Goal: Task Accomplishment & Management: Complete application form

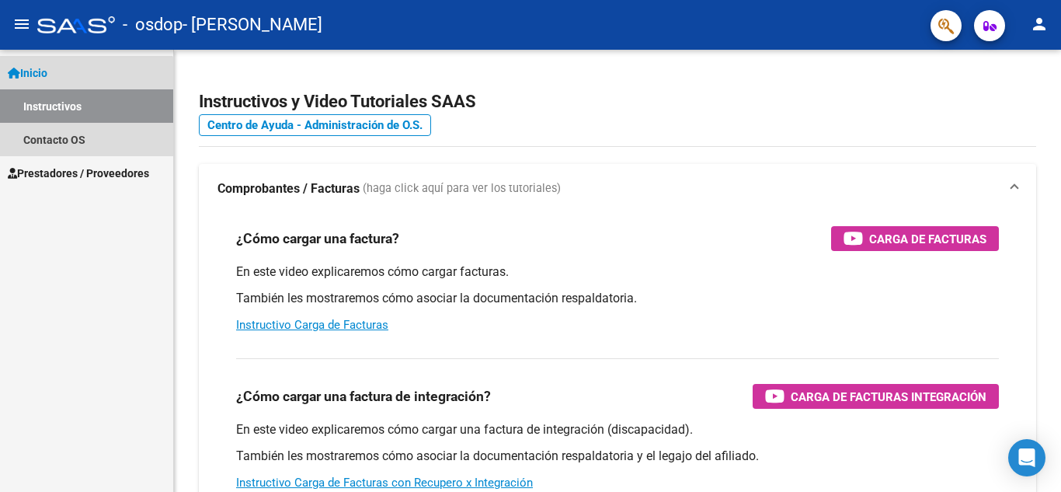
click at [57, 112] on link "Instructivos" at bounding box center [86, 105] width 173 height 33
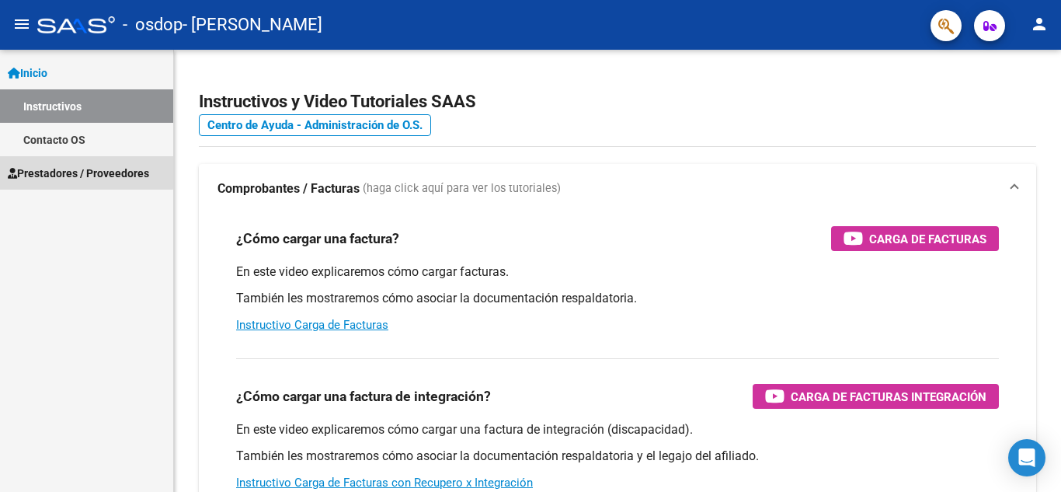
click at [64, 170] on span "Prestadores / Proveedores" at bounding box center [78, 173] width 141 height 17
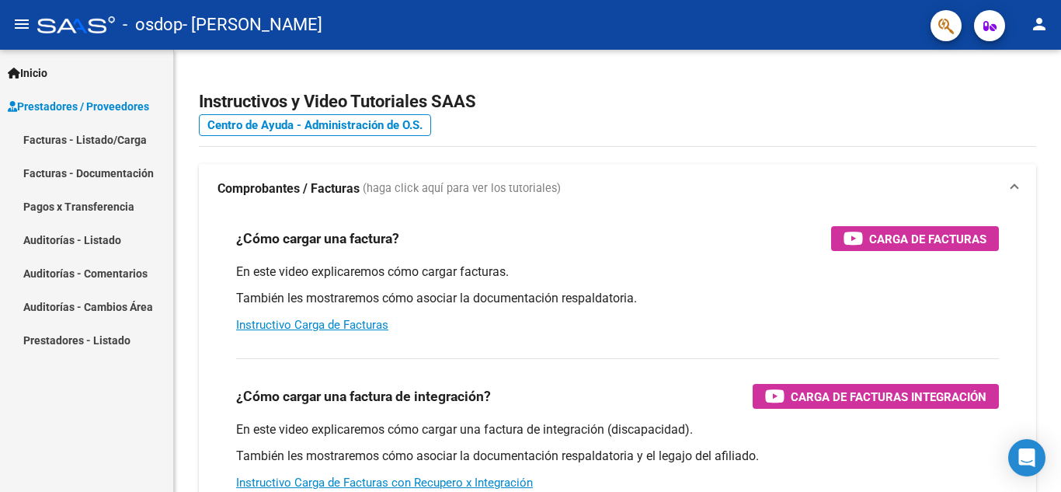
click at [108, 140] on link "Facturas - Listado/Carga" at bounding box center [86, 139] width 173 height 33
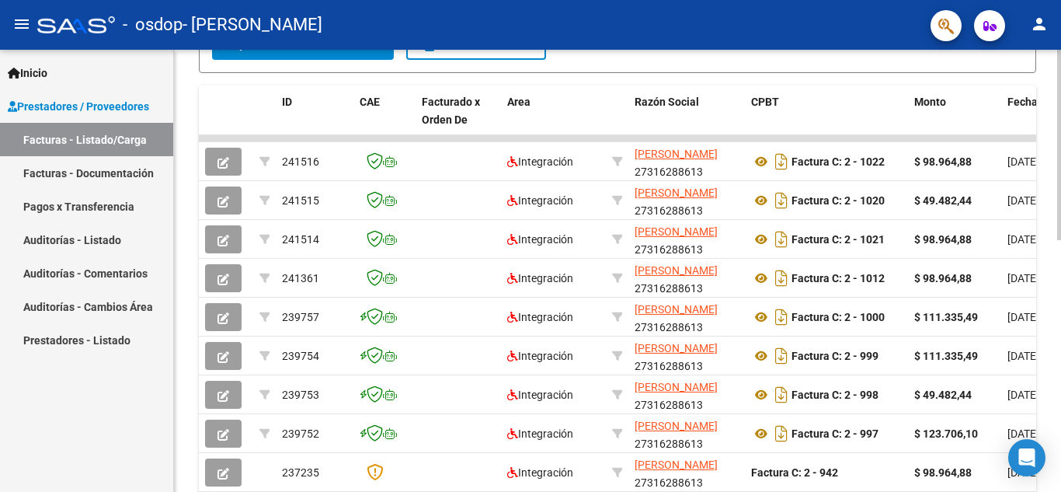
scroll to position [440, 0]
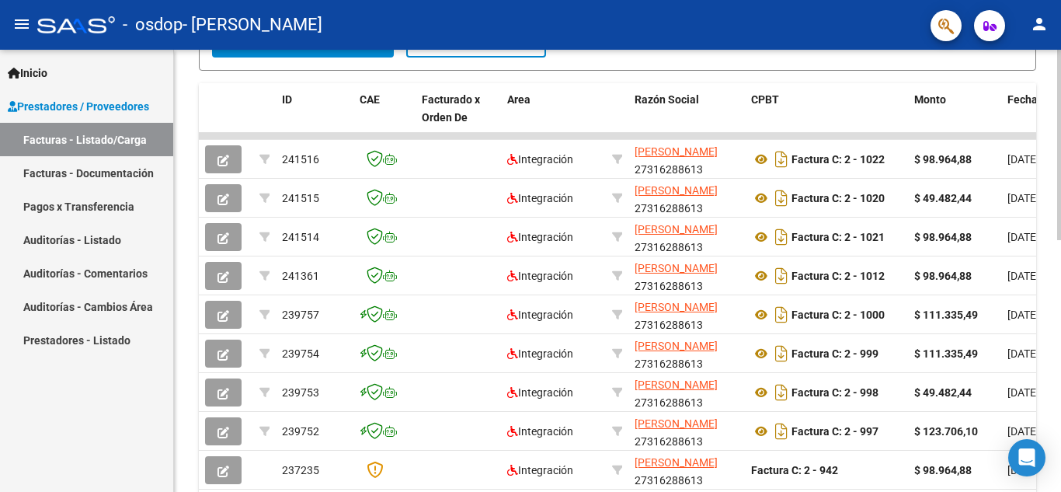
click at [1060, 301] on div at bounding box center [1059, 338] width 4 height 190
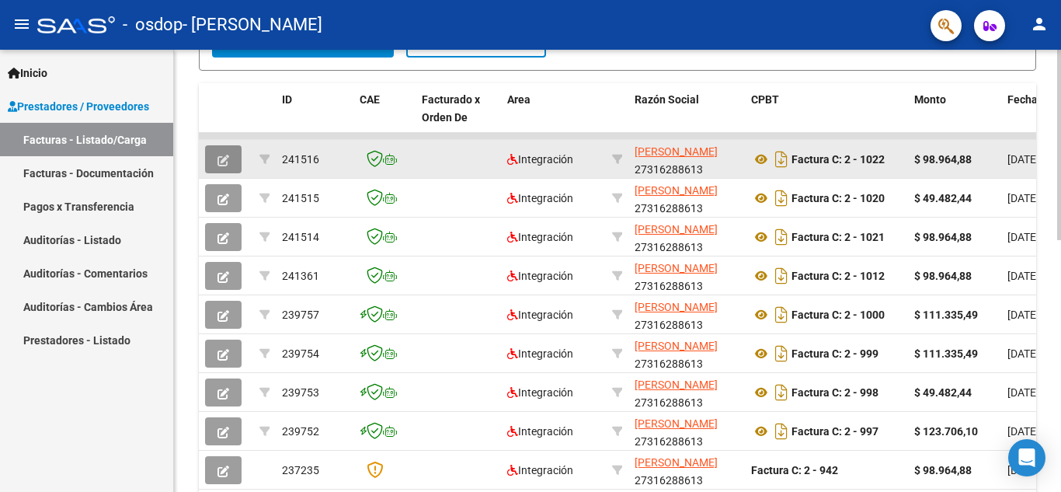
click at [224, 157] on icon "button" at bounding box center [223, 161] width 12 height 12
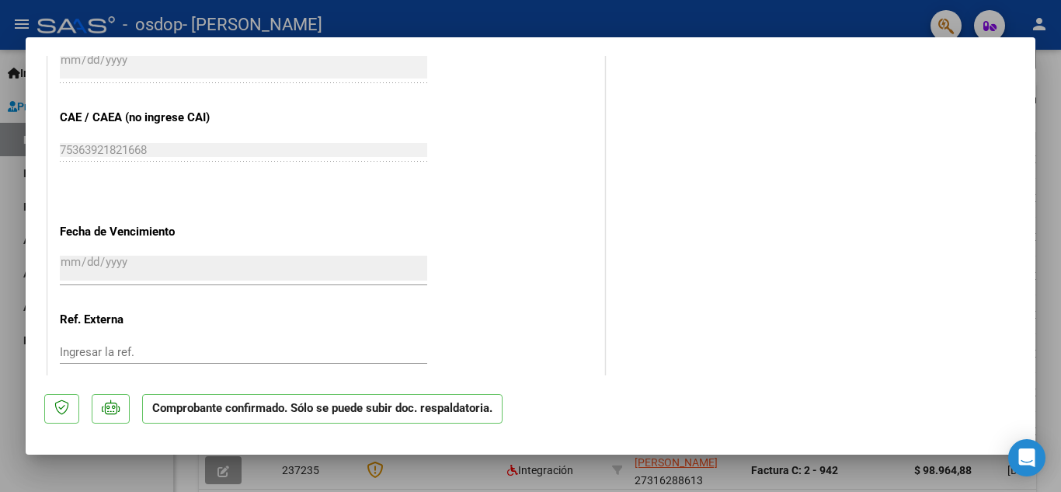
scroll to position [1137, 0]
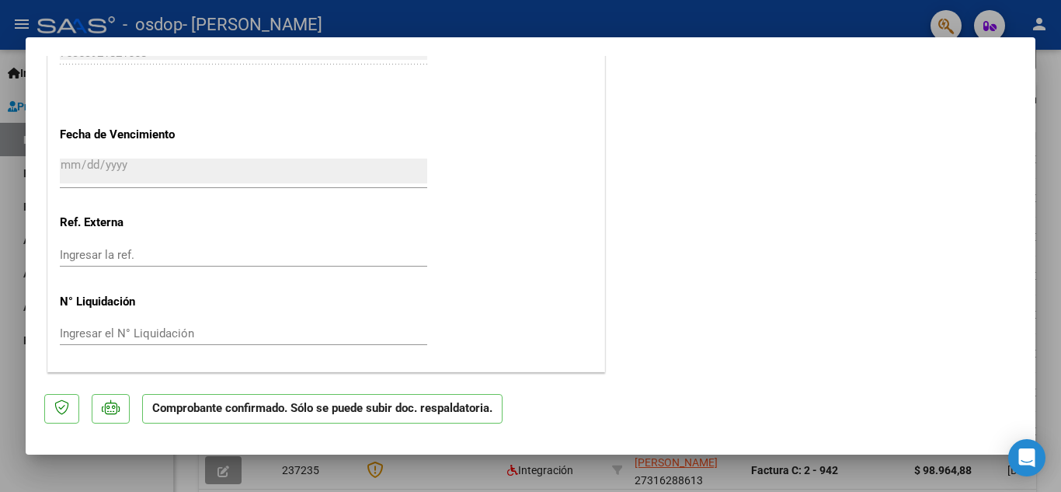
click at [1060, 121] on div at bounding box center [530, 246] width 1061 height 492
type input "$ 0,00"
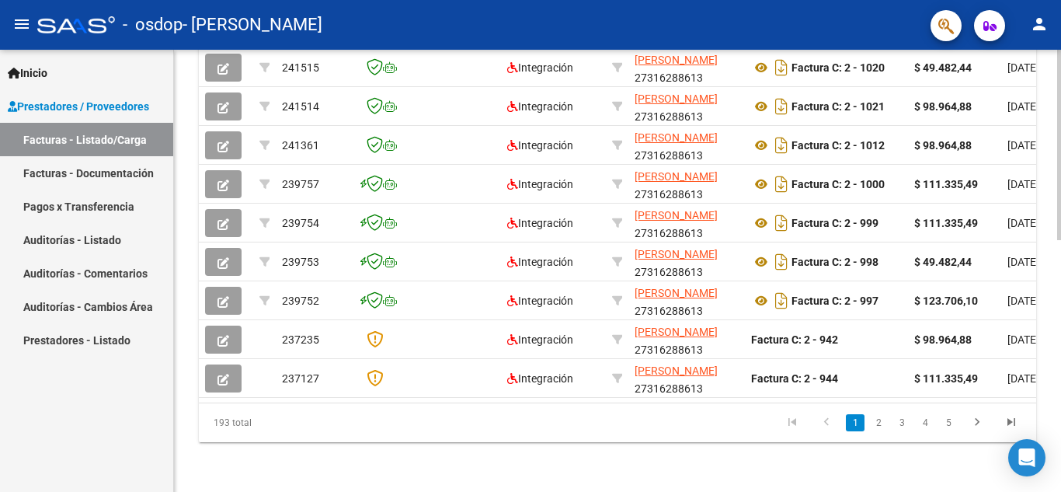
scroll to position [583, 0]
drag, startPoint x: 253, startPoint y: 402, endPoint x: 581, endPoint y: 402, distance: 327.8
click at [581, 402] on datatable-body "241516 Integración [PERSON_NAME] 27316288613 Factura C: 2 - 1022 $ 98.964,88 [D…" at bounding box center [617, 202] width 837 height 400
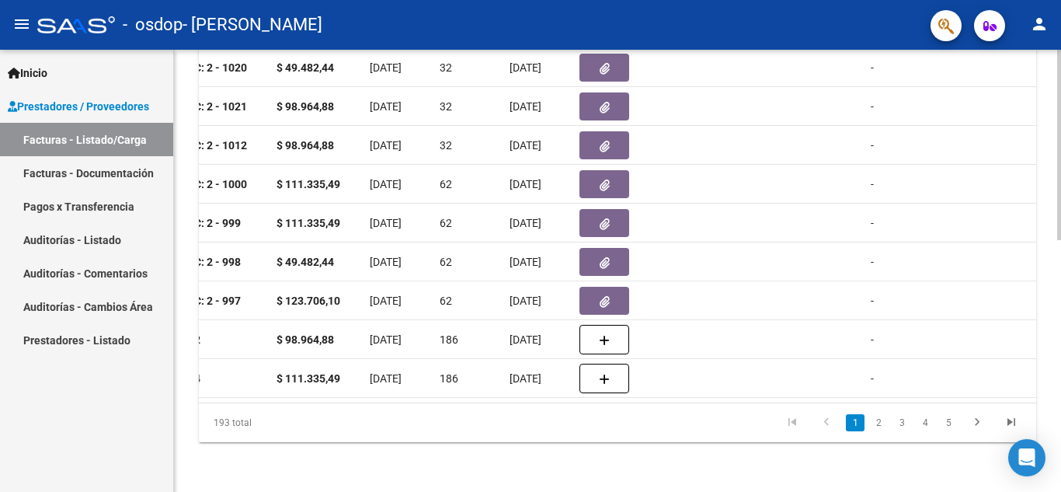
scroll to position [0, 682]
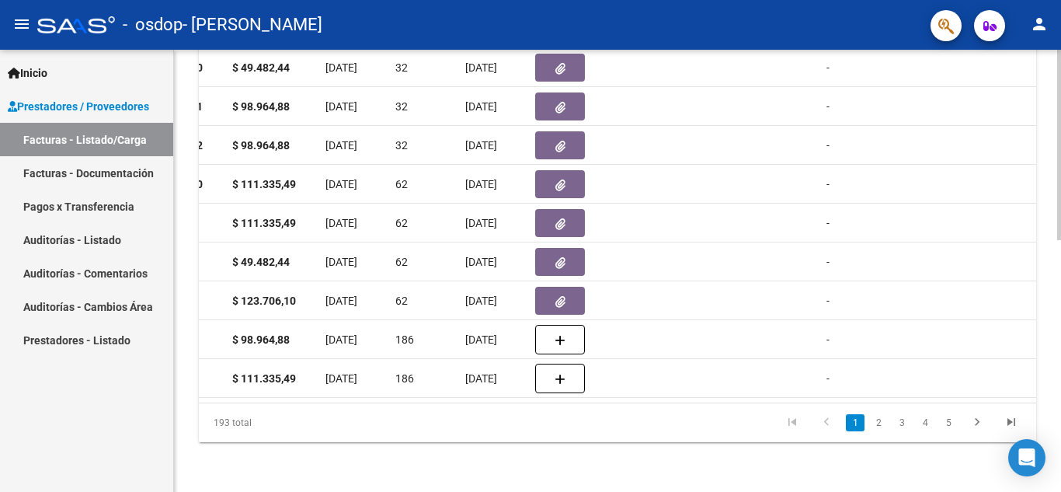
click at [1060, 235] on div at bounding box center [1059, 271] width 4 height 442
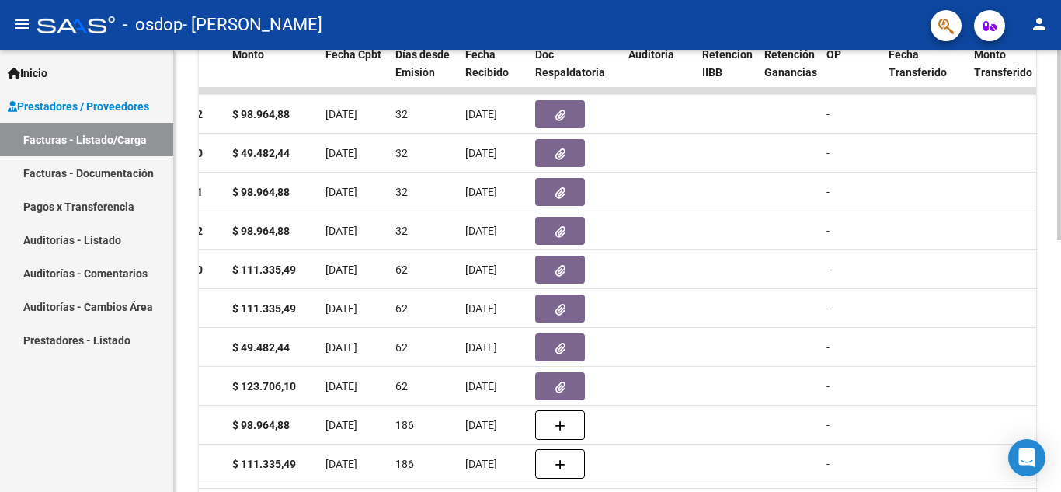
scroll to position [583, 0]
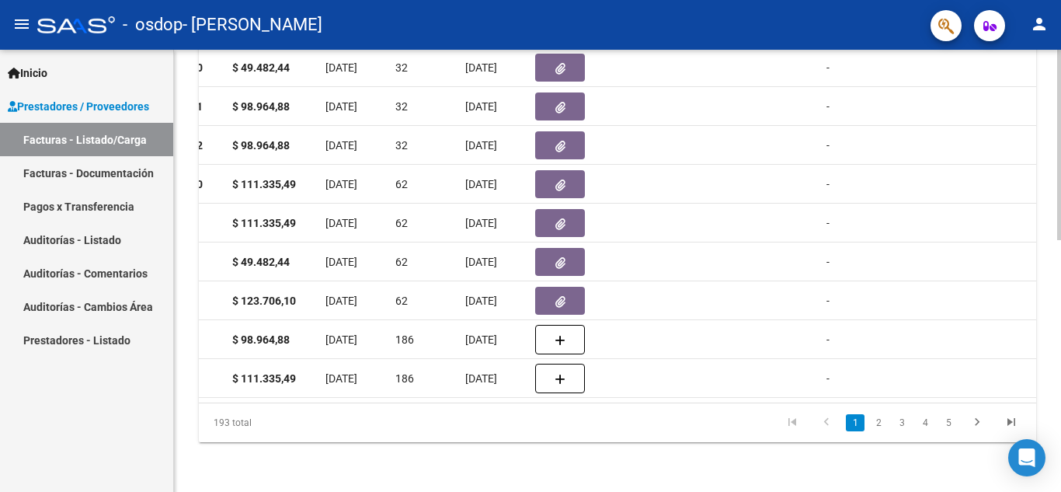
click at [1045, 447] on body "menu - osdop - [PERSON_NAME] person Inicio Instructivos Contacto OS Prestadores…" at bounding box center [530, 246] width 1061 height 492
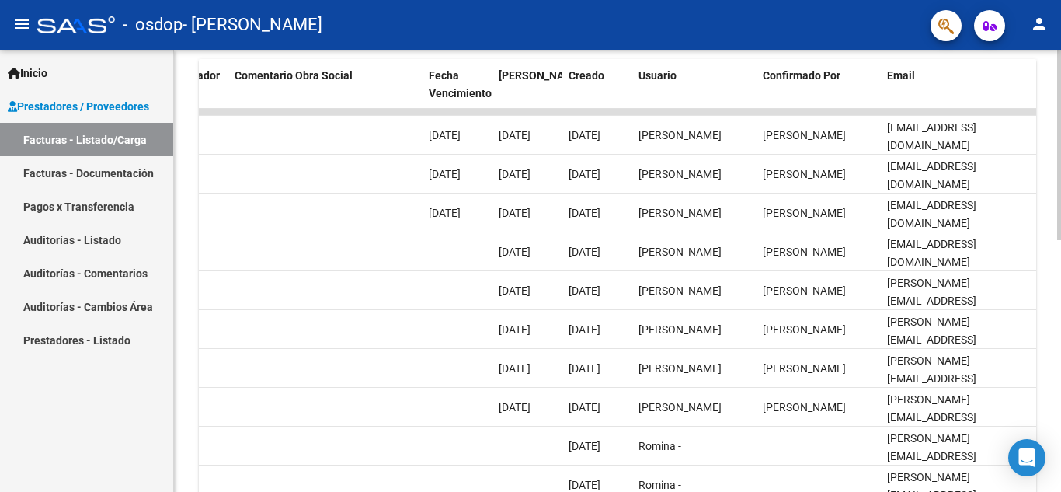
scroll to position [465, 0]
click at [1060, 332] on div at bounding box center [1059, 350] width 4 height 190
click at [1042, 280] on div "Video tutorial PRESTADORES -> Listado de CPBTs Emitidos por Prestadores / Prove…" at bounding box center [617, 90] width 887 height 1012
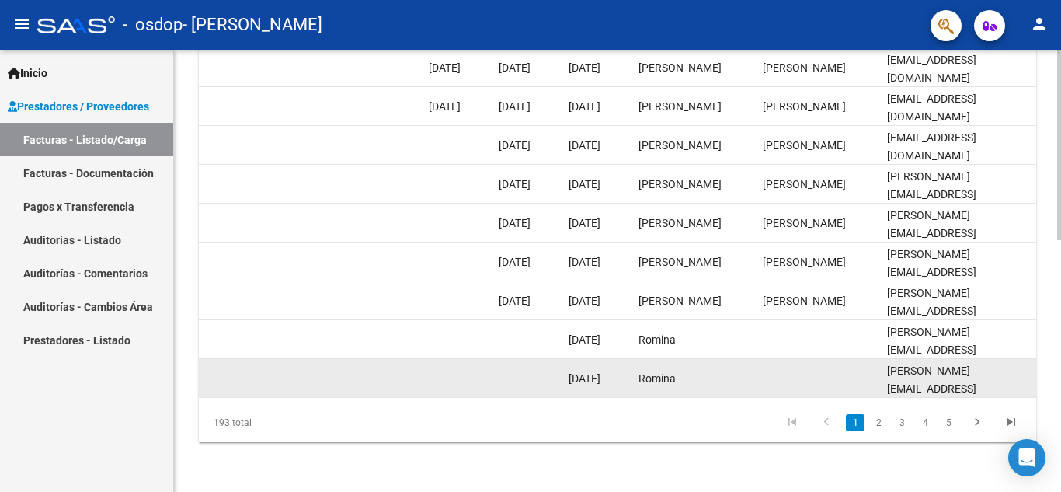
click at [900, 384] on datatable-body-cell "[PERSON_NAME][EMAIL_ADDRESS][DOMAIN_NAME]" at bounding box center [958, 378] width 155 height 38
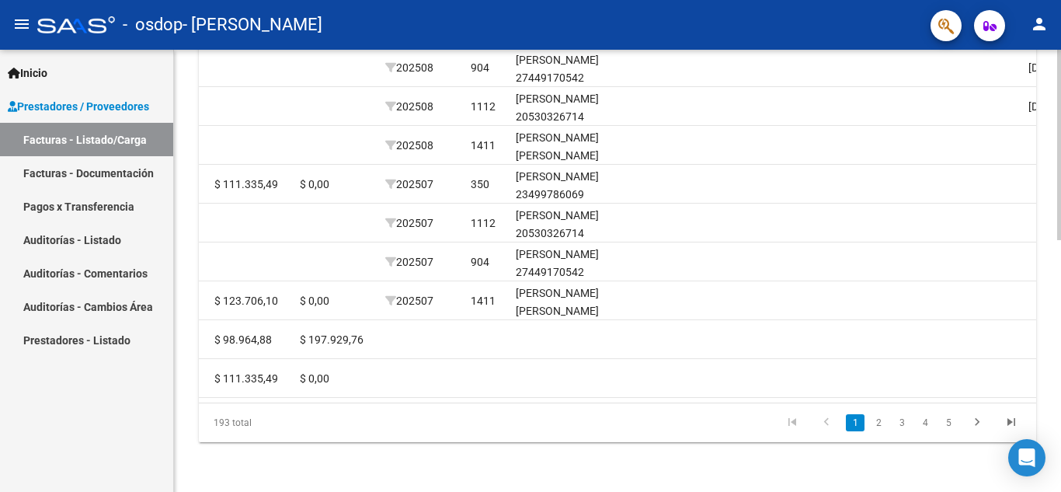
scroll to position [0, 1901]
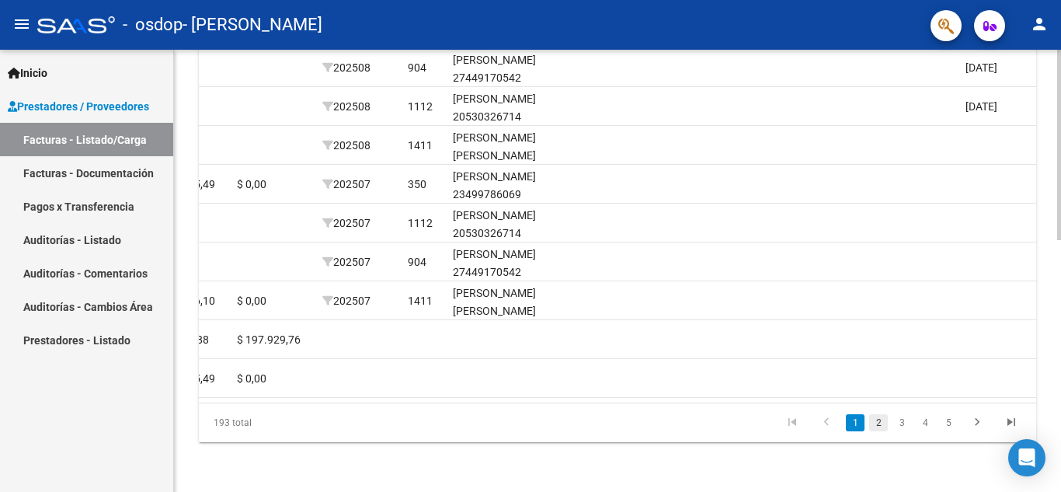
click at [882, 421] on link "2" at bounding box center [878, 422] width 19 height 17
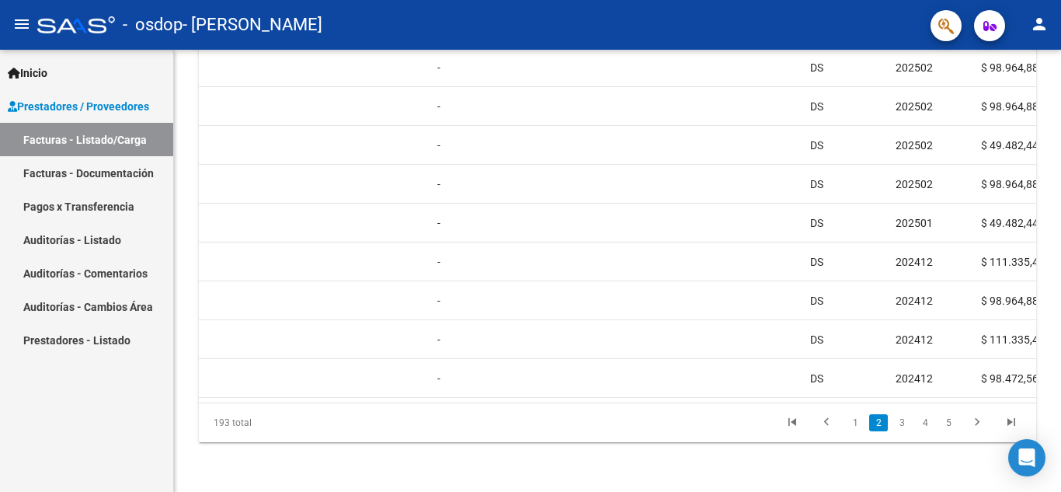
scroll to position [0, 1074]
click at [1060, 440] on div at bounding box center [1059, 396] width 4 height 190
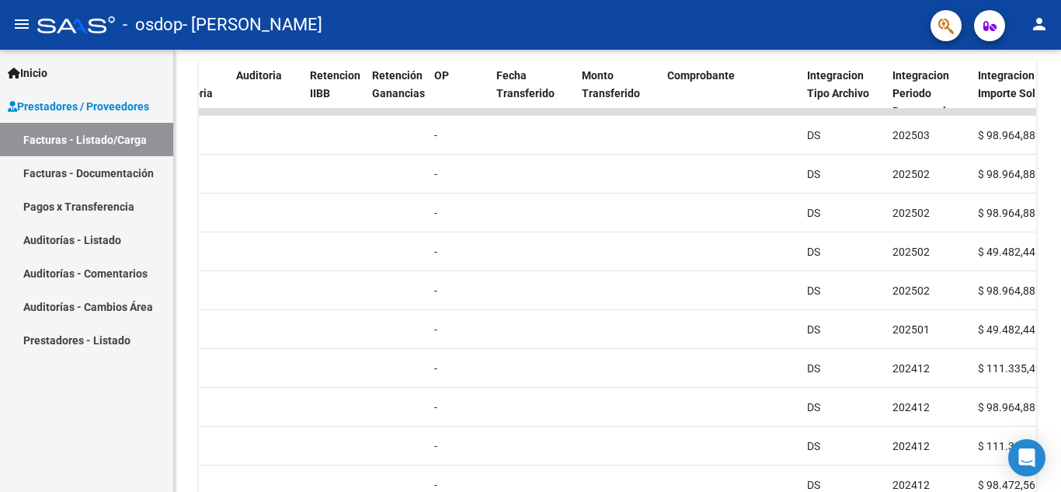
scroll to position [476, 0]
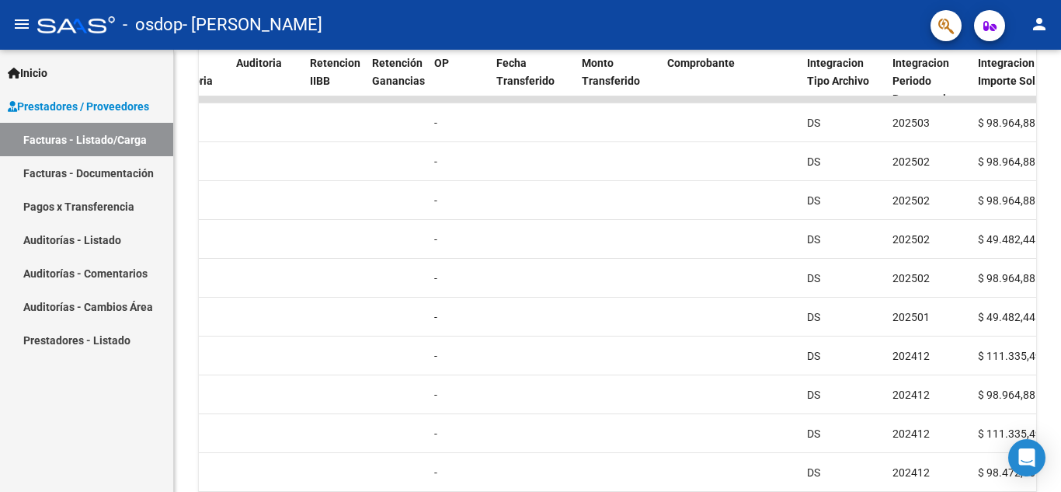
click at [1060, 368] on div at bounding box center [1059, 354] width 4 height 190
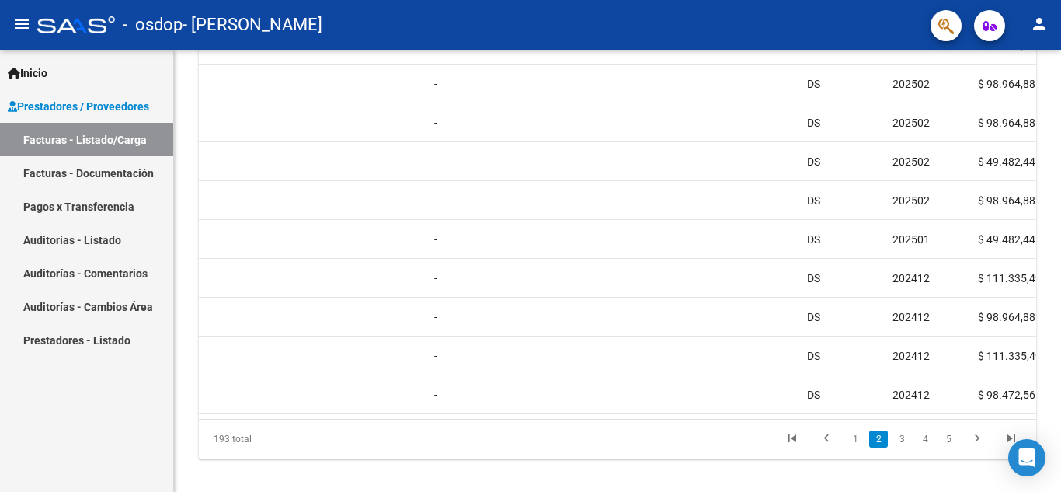
click at [1056, 324] on div "Video tutorial PRESTADORES -> Listado de CPBTs Emitidos por Prestadores / Prove…" at bounding box center [619, 2] width 891 height 1012
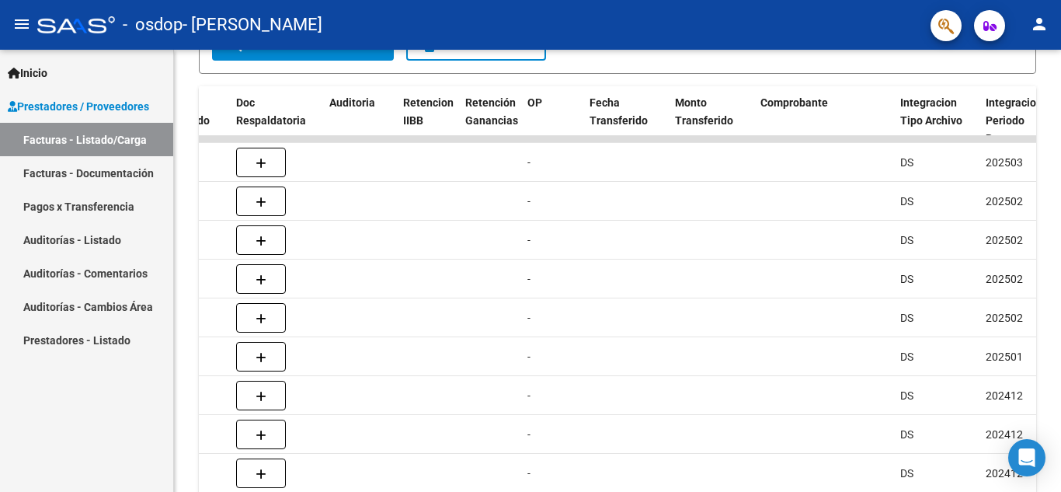
scroll to position [431, 0]
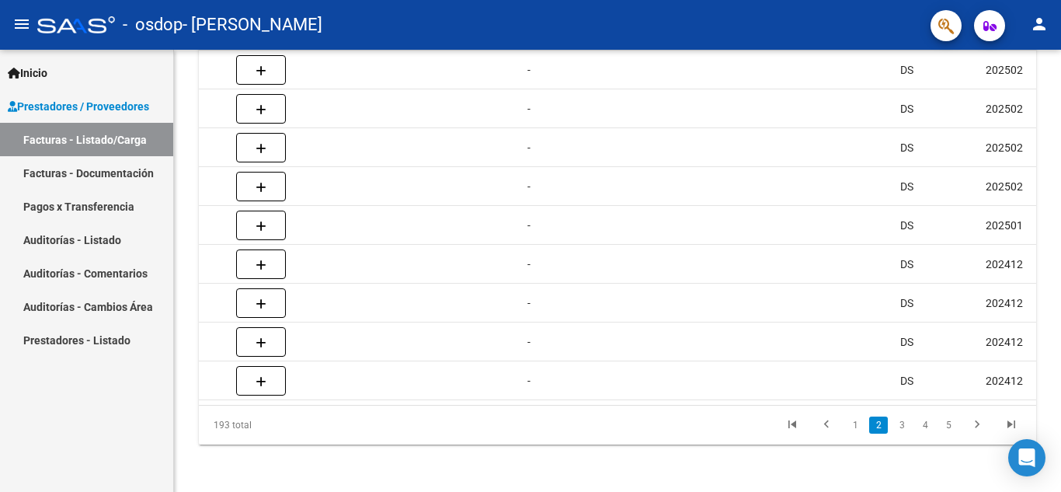
click at [1060, 362] on div at bounding box center [1059, 395] width 4 height 190
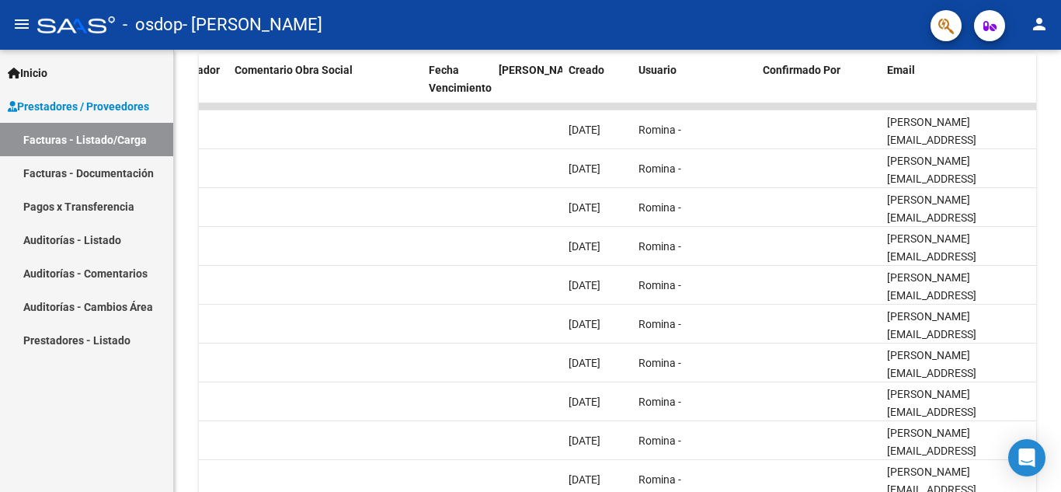
scroll to position [467, 0]
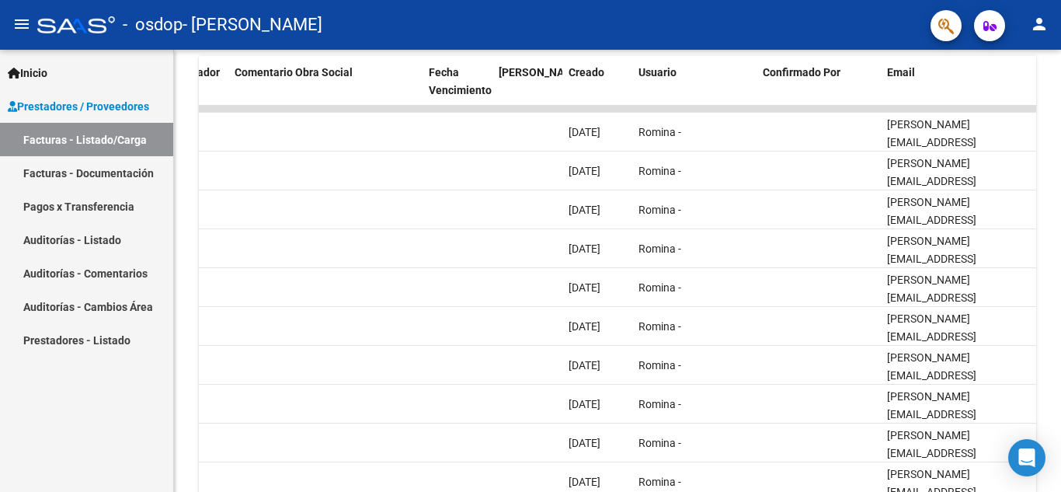
click at [1059, 323] on div at bounding box center [1059, 351] width 4 height 190
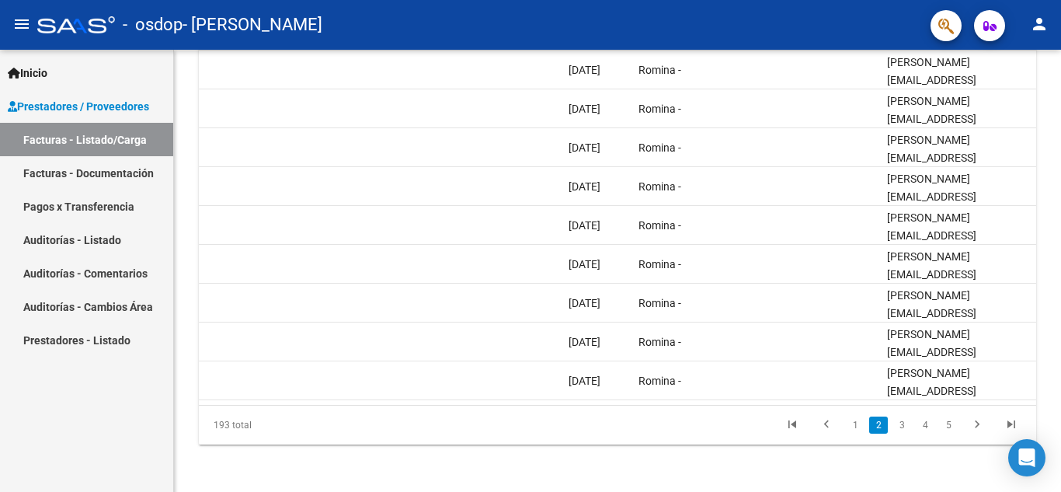
scroll to position [583, 0]
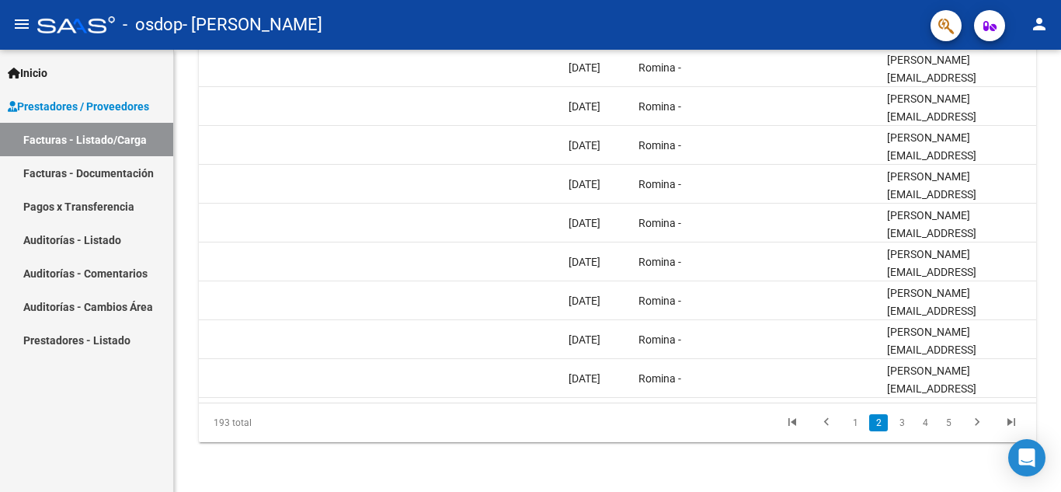
click at [1060, 402] on div at bounding box center [1059, 396] width 4 height 190
click at [854, 424] on link "1" at bounding box center [855, 422] width 19 height 17
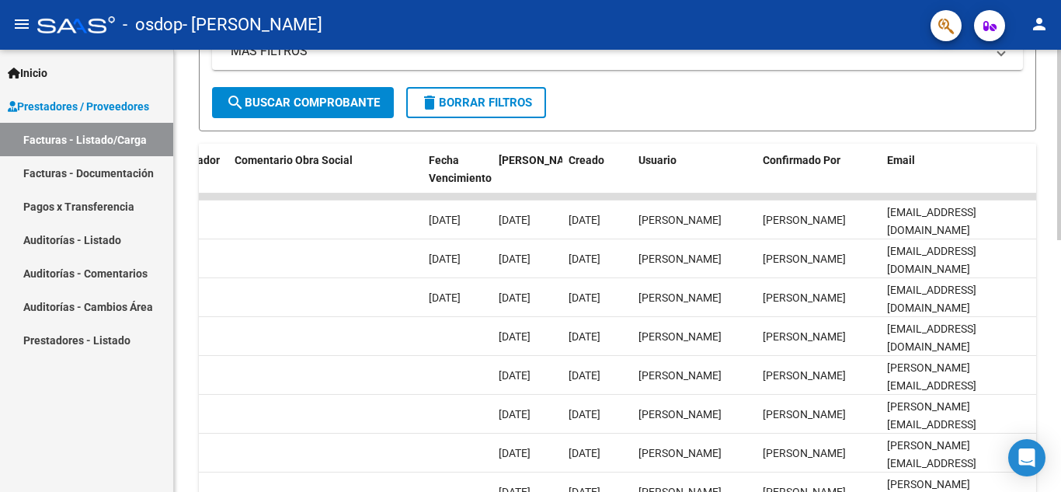
scroll to position [402, 0]
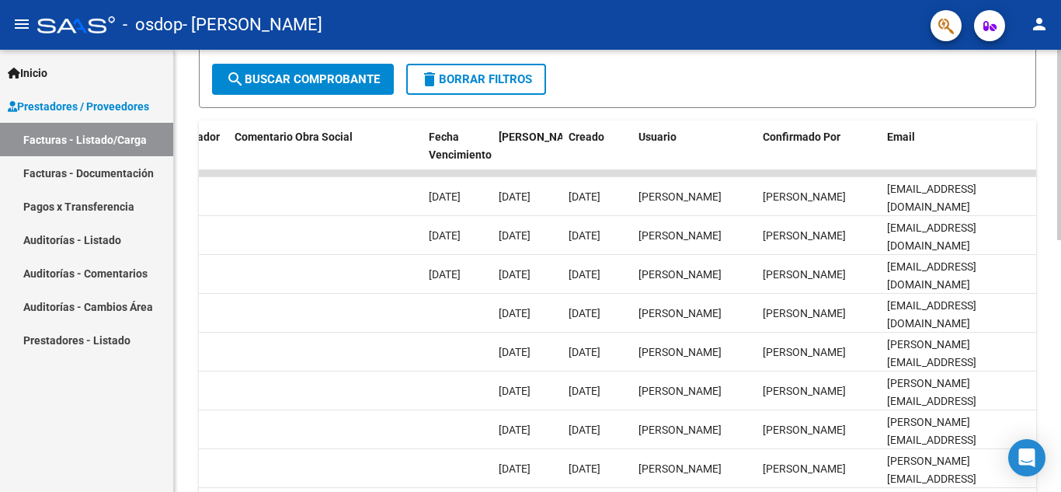
click at [1053, 266] on div "Video tutorial PRESTADORES -> Listado de CPBTs Emitidos por Prestadores / Prove…" at bounding box center [619, 153] width 891 height 1012
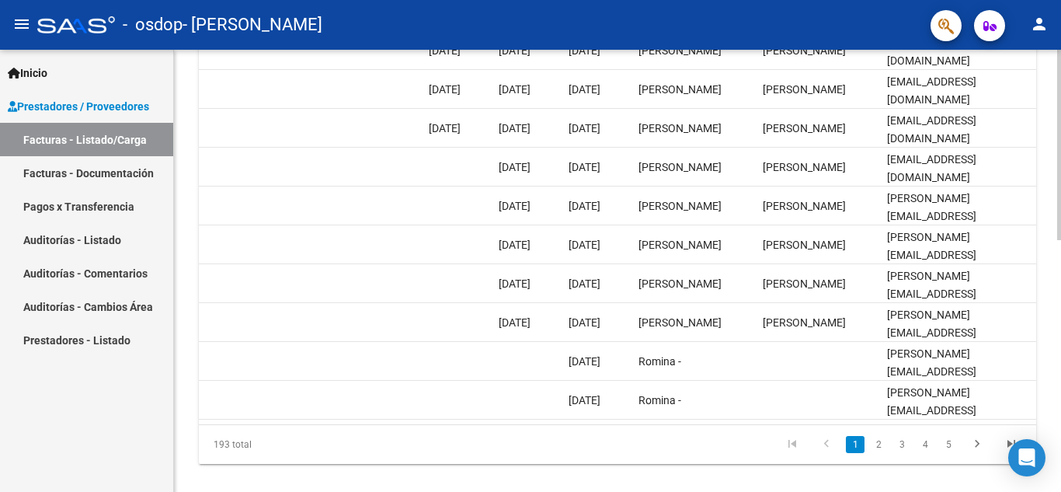
scroll to position [583, 0]
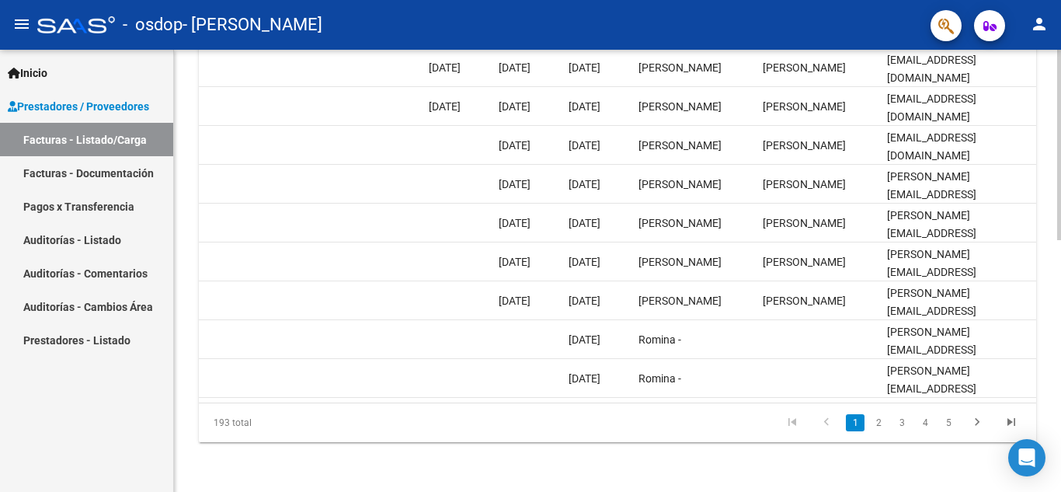
click at [1060, 322] on div at bounding box center [1059, 396] width 4 height 190
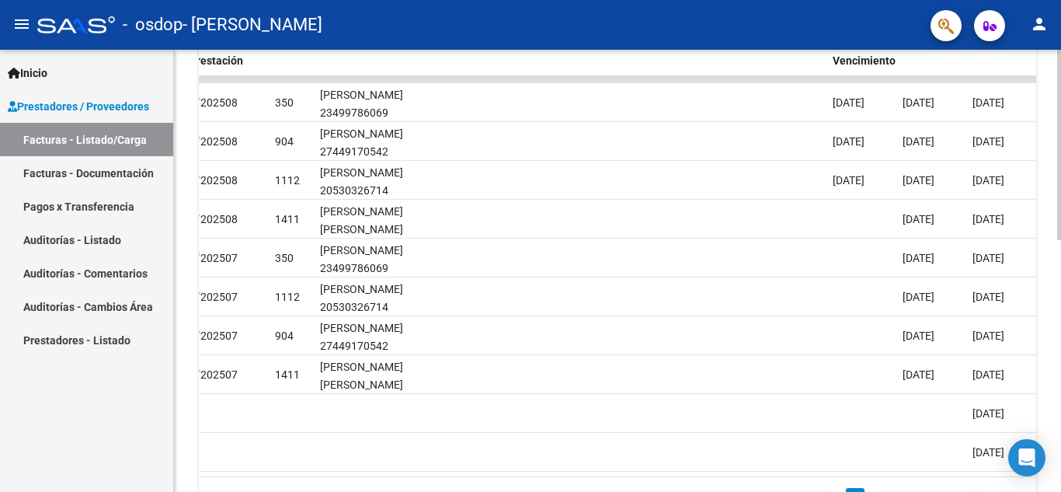
scroll to position [447, 0]
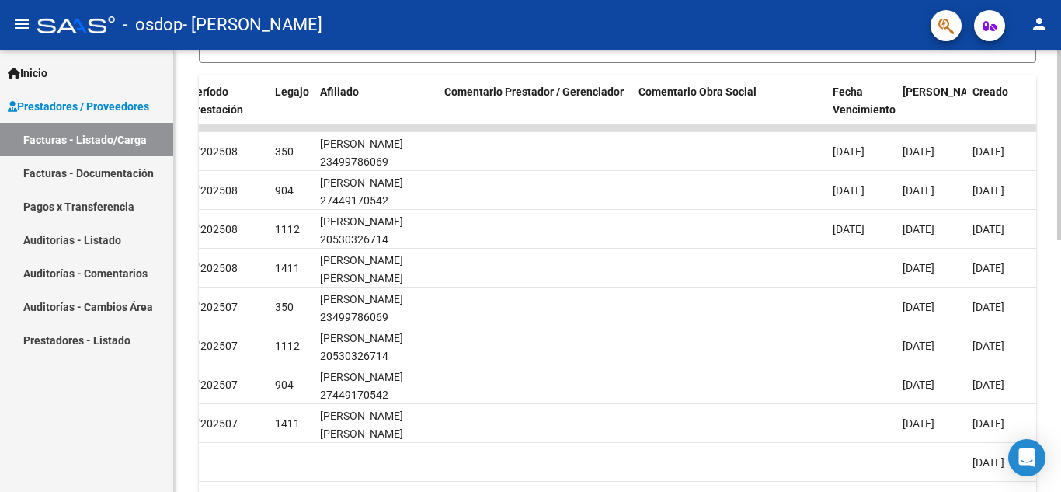
click at [1053, 259] on div "Video tutorial PRESTADORES -> Listado de CPBTs Emitidos por Prestadores / Prove…" at bounding box center [619, 108] width 891 height 1012
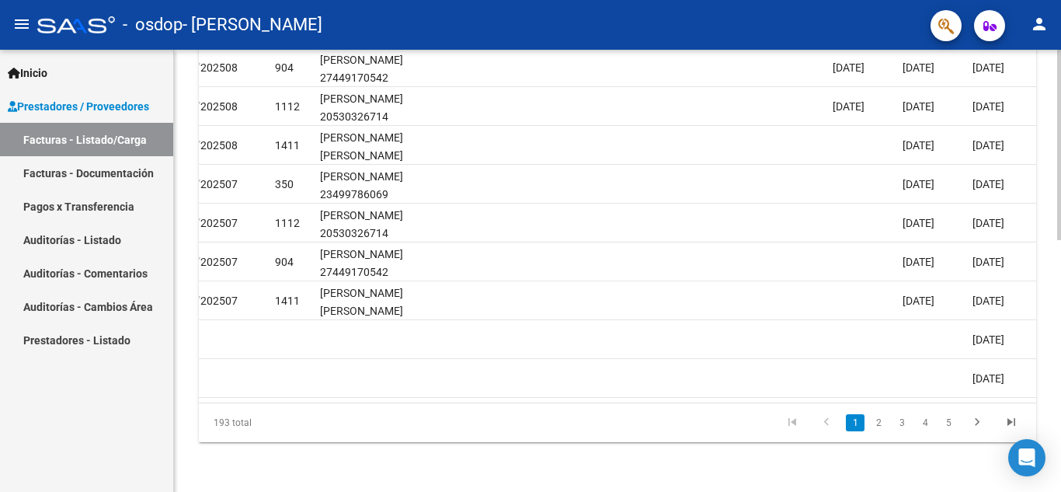
scroll to position [583, 0]
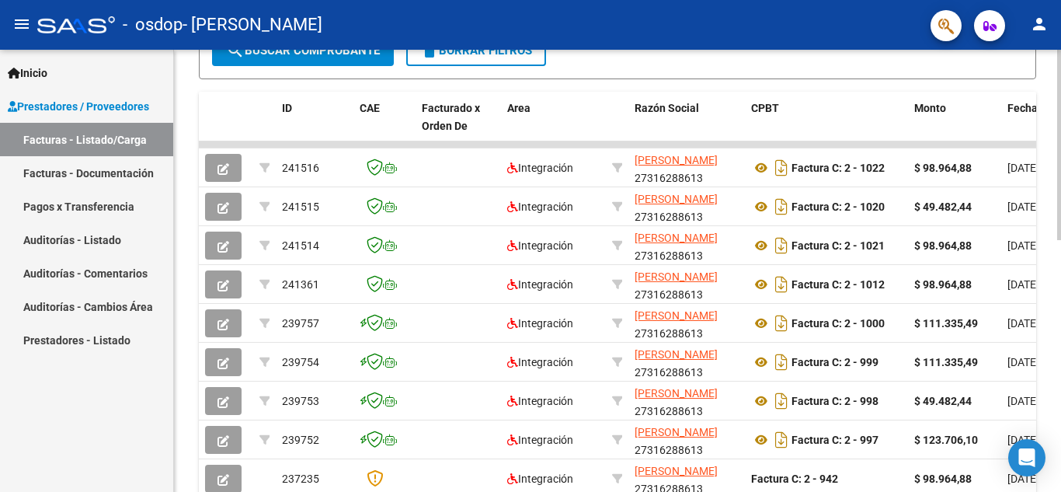
scroll to position [402, 0]
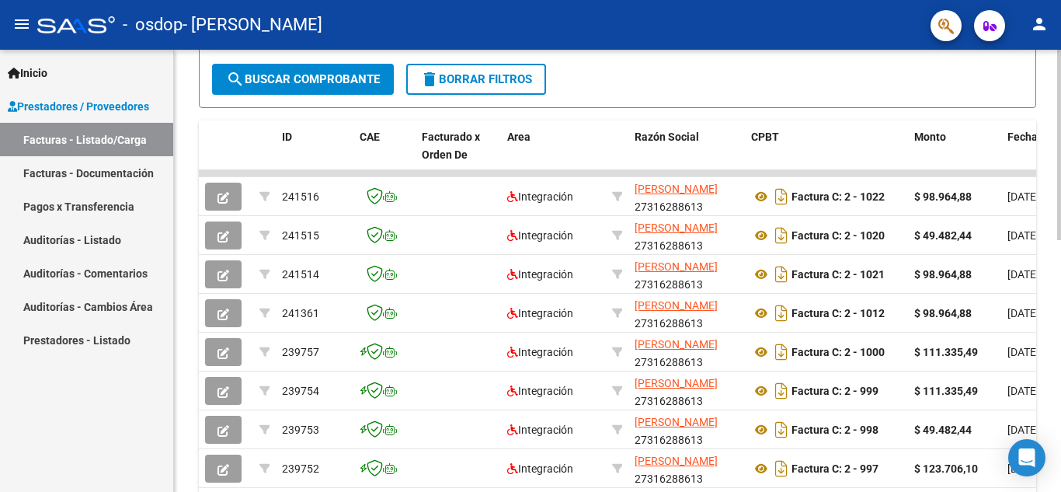
click at [1060, 318] on div at bounding box center [1059, 322] width 4 height 190
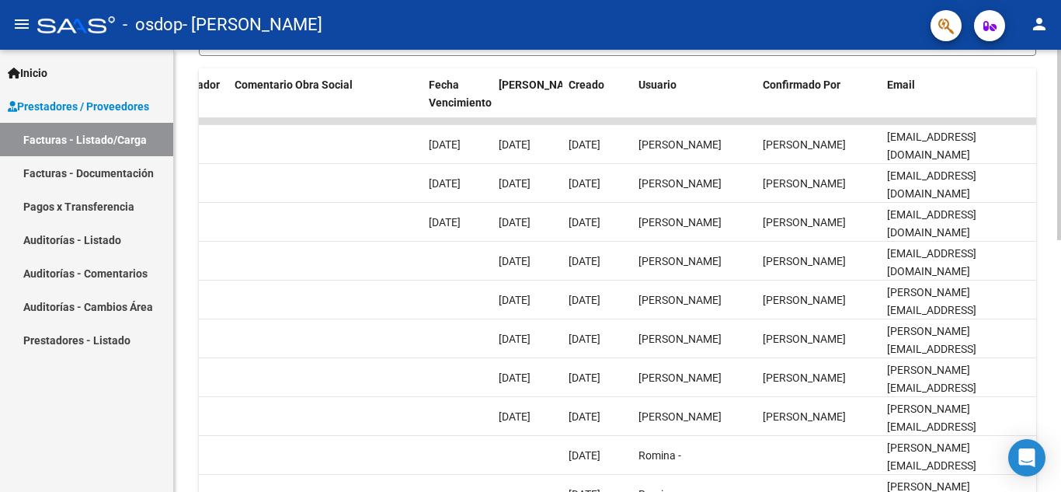
scroll to position [447, 0]
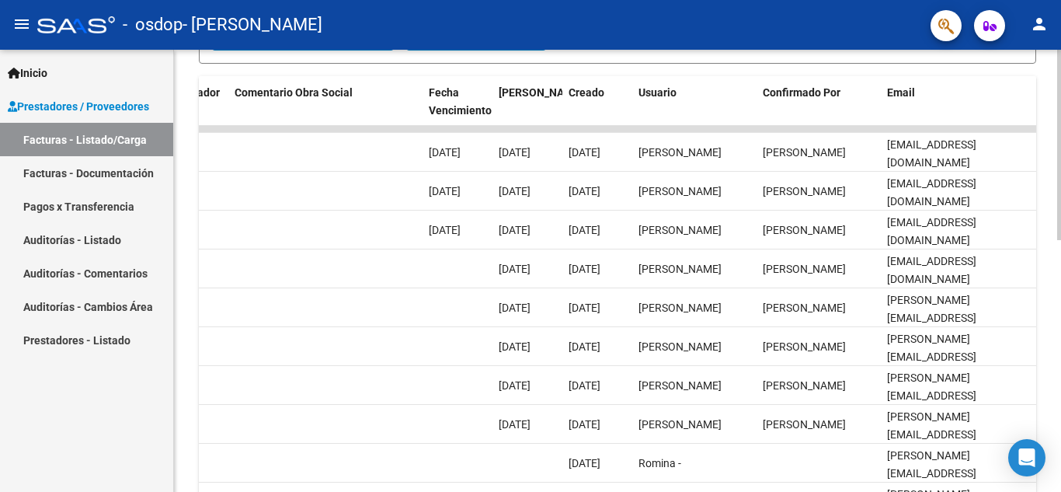
click at [1057, 271] on div at bounding box center [1059, 341] width 4 height 190
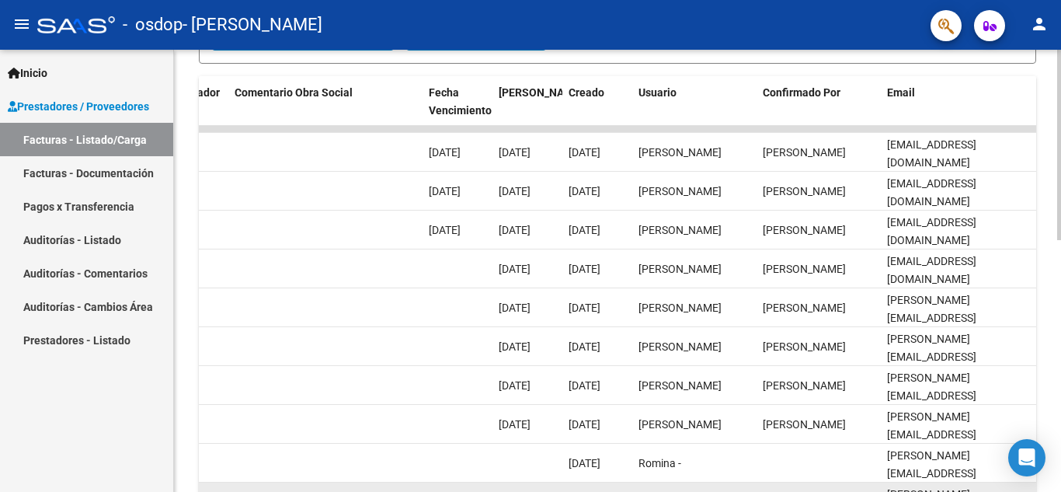
click at [532, 486] on datatable-body-cell at bounding box center [527, 501] width 70 height 38
